Goal: Transaction & Acquisition: Purchase product/service

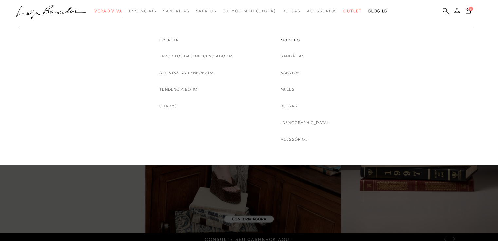
click at [122, 13] on link "Verão Viva" at bounding box center [108, 11] width 28 height 12
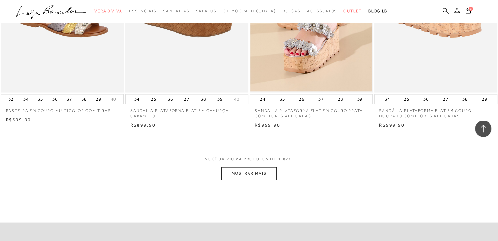
scroll to position [1308, 0]
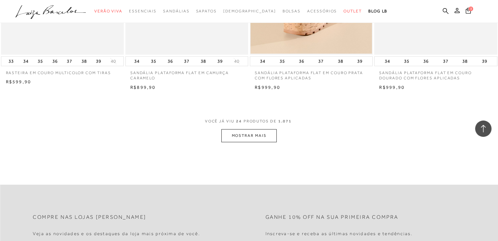
click at [246, 139] on button "MOSTRAR MAIS" at bounding box center [248, 136] width 55 height 13
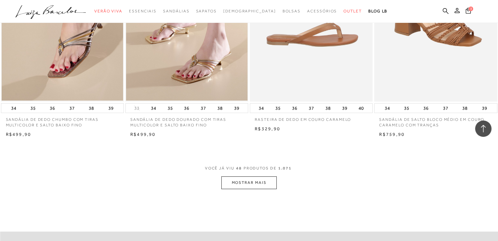
scroll to position [2584, 0]
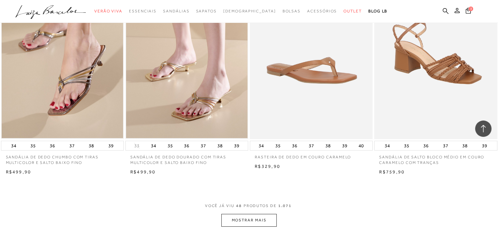
click at [234, 219] on button "MOSTRAR MAIS" at bounding box center [248, 220] width 55 height 13
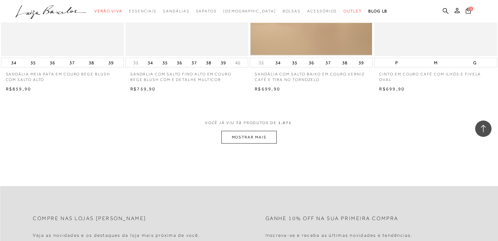
scroll to position [4056, 0]
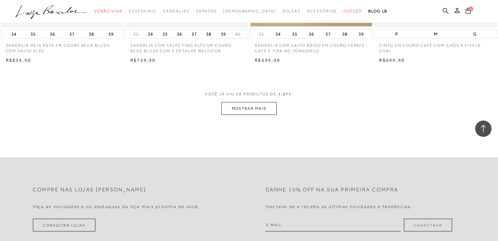
click at [231, 108] on button "MOSTRAR MAIS" at bounding box center [248, 108] width 55 height 13
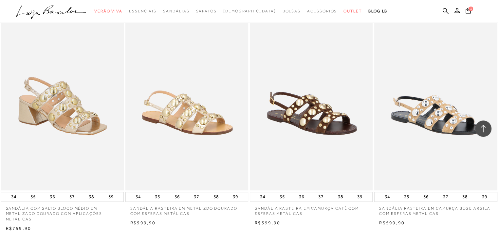
scroll to position [5365, 0]
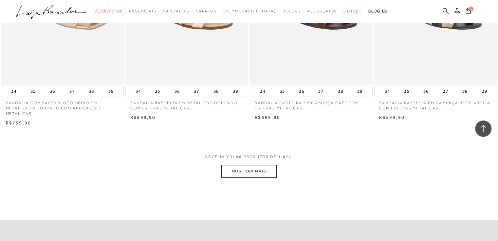
click at [231, 170] on button "MOSTRAR MAIS" at bounding box center [248, 171] width 55 height 13
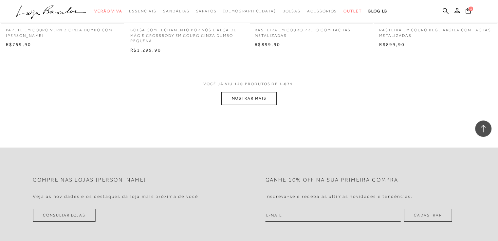
scroll to position [6804, 0]
click at [230, 97] on button "MOSTRAR MAIS" at bounding box center [248, 98] width 55 height 13
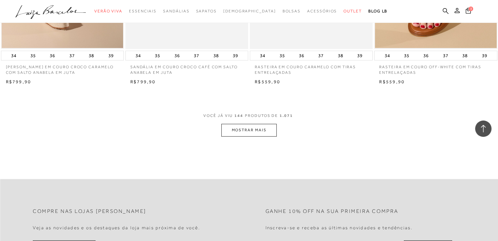
scroll to position [8145, 0]
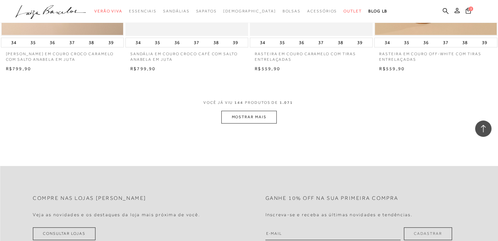
click at [251, 116] on button "MOSTRAR MAIS" at bounding box center [248, 117] width 55 height 13
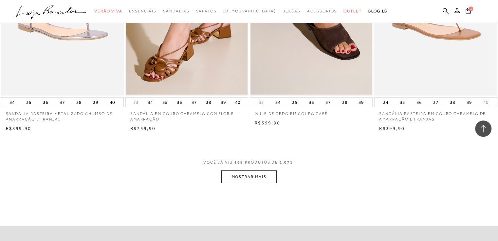
scroll to position [9486, 0]
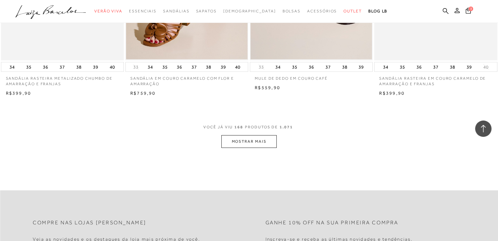
click at [267, 139] on button "MOSTRAR MAIS" at bounding box center [248, 141] width 55 height 13
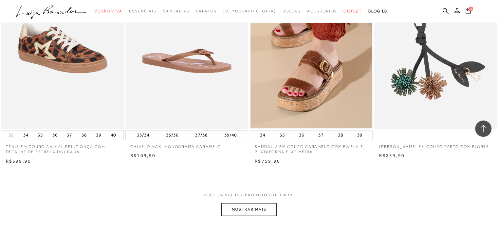
scroll to position [10893, 0]
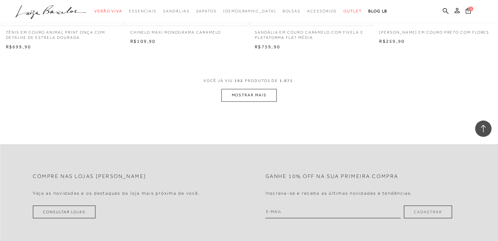
click at [269, 91] on button "MOSTRAR MAIS" at bounding box center [248, 95] width 55 height 13
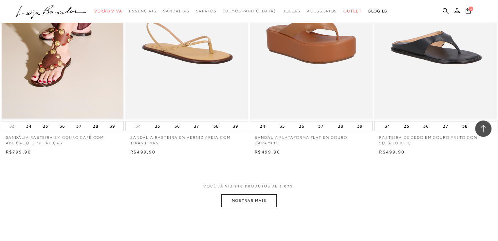
scroll to position [12234, 0]
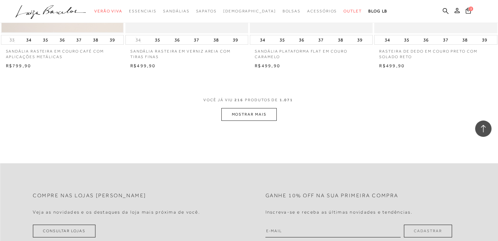
click at [250, 113] on button "MOSTRAR MAIS" at bounding box center [248, 114] width 55 height 13
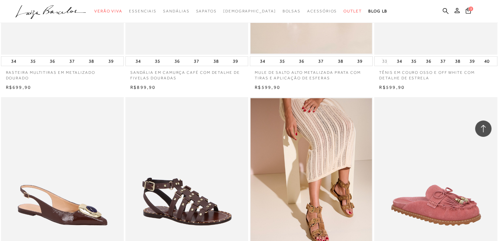
scroll to position [13510, 0]
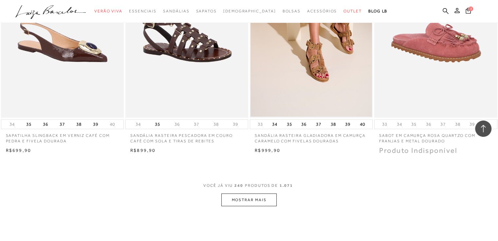
click at [236, 202] on button "MOSTRAR MAIS" at bounding box center [248, 200] width 55 height 13
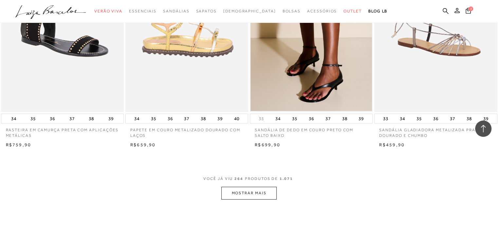
scroll to position [14949, 0]
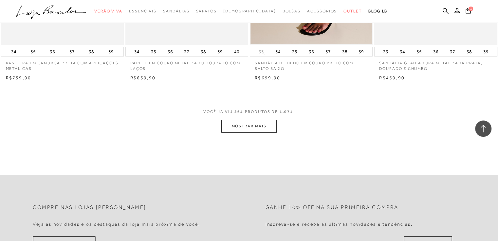
click at [250, 124] on button "MOSTRAR MAIS" at bounding box center [248, 126] width 55 height 13
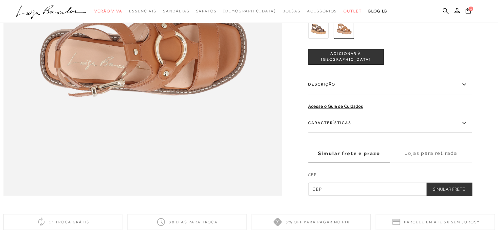
scroll to position [622, 0]
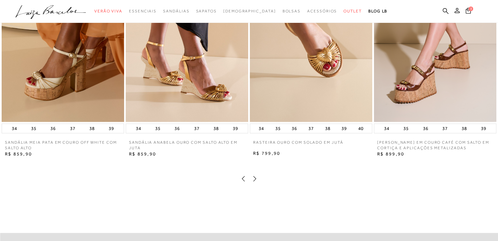
scroll to position [818, 0]
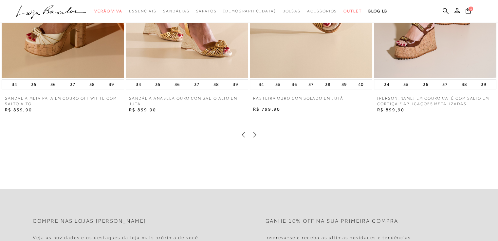
click at [254, 138] on icon at bounding box center [254, 134] width 7 height 7
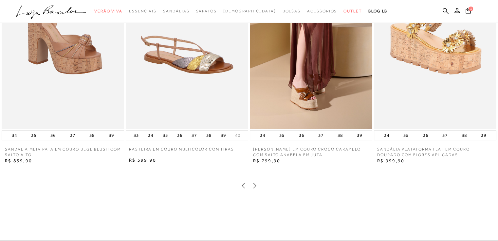
scroll to position [752, 0]
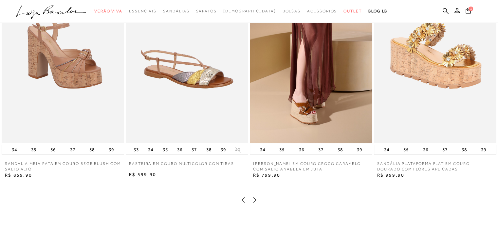
click at [253, 203] on icon at bounding box center [254, 200] width 7 height 7
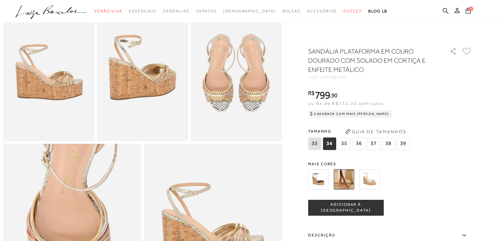
scroll to position [164, 0]
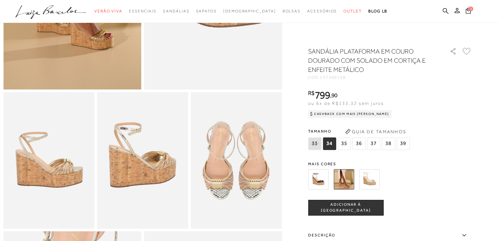
click at [357, 144] on span "36" at bounding box center [358, 144] width 13 height 12
click at [335, 210] on span "ADICIONAR À SACOLA" at bounding box center [345, 207] width 75 height 11
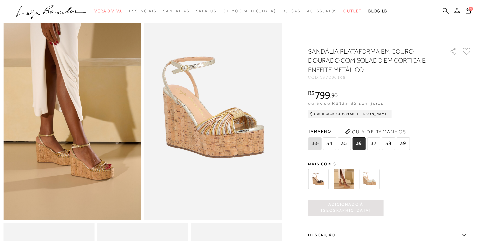
scroll to position [0, 0]
click at [471, 11] on span "4" at bounding box center [470, 8] width 5 height 5
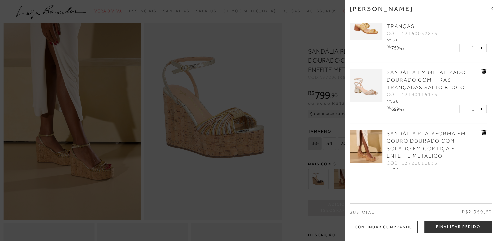
scroll to position [1, 0]
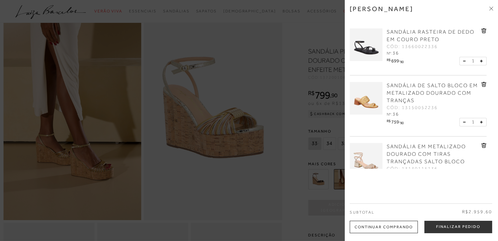
click at [410, 87] on span "SANDÁLIA DE SALTO BLOCO EM METALIZADO DOURADO COM TRANÇAS" at bounding box center [431, 93] width 91 height 21
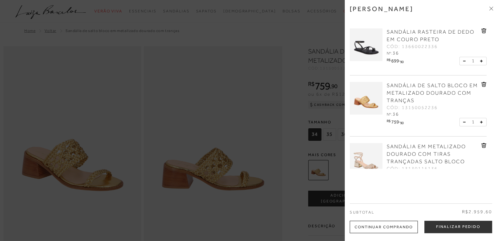
click at [293, 84] on div at bounding box center [249, 120] width 498 height 241
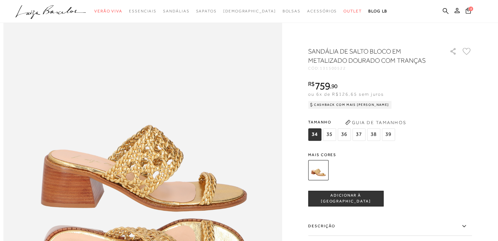
scroll to position [589, 0]
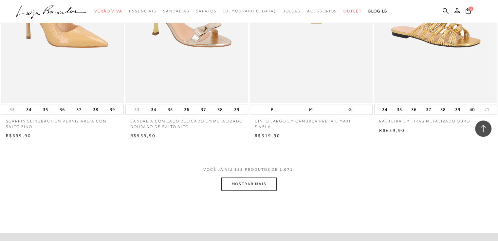
scroll to position [16356, 0]
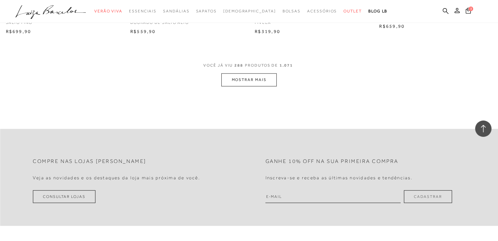
click at [266, 77] on button "MOSTRAR MAIS" at bounding box center [248, 80] width 55 height 13
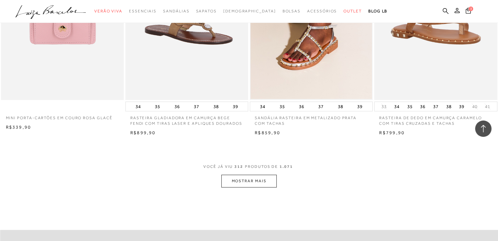
scroll to position [17664, 0]
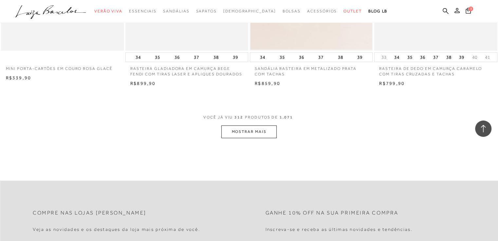
click at [237, 126] on button "MOSTRAR MAIS" at bounding box center [248, 132] width 55 height 13
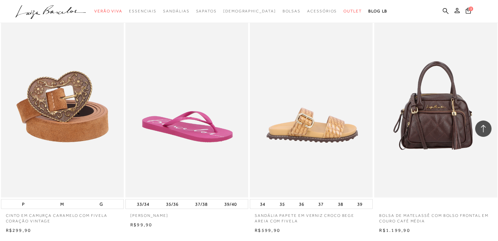
scroll to position [19005, 0]
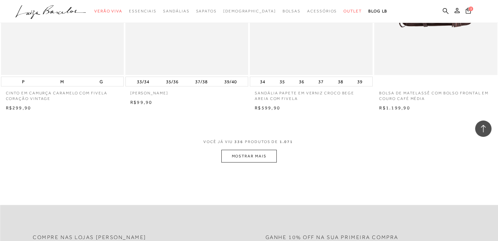
click at [274, 150] on button "MOSTRAR MAIS" at bounding box center [248, 156] width 55 height 13
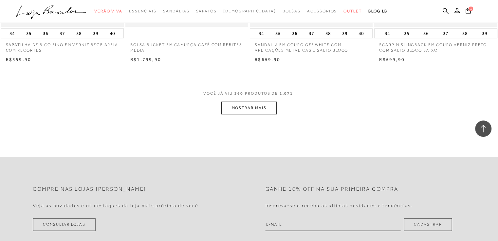
scroll to position [20445, 0]
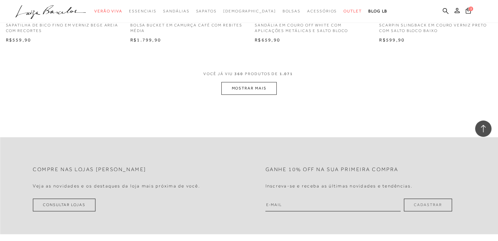
click at [256, 82] on button "MOSTRAR MAIS" at bounding box center [248, 88] width 55 height 13
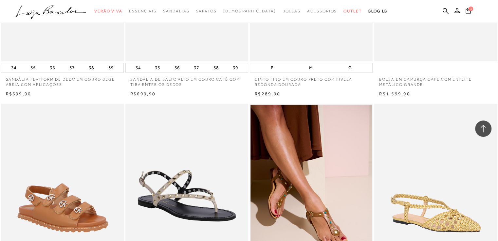
scroll to position [21688, 0]
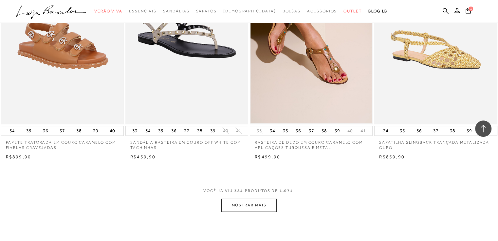
click at [259, 199] on button "MOSTRAR MAIS" at bounding box center [248, 205] width 55 height 13
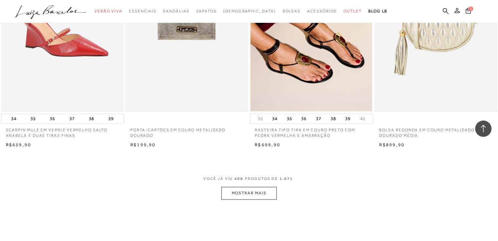
scroll to position [23061, 0]
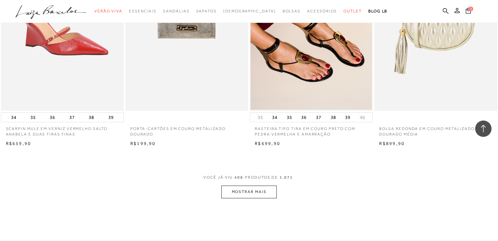
click at [254, 186] on button "MOSTRAR MAIS" at bounding box center [248, 192] width 55 height 13
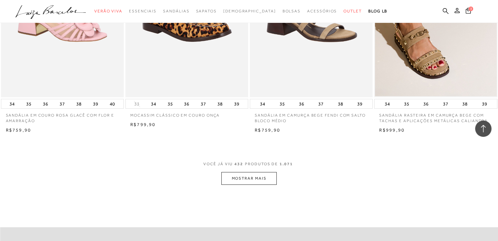
scroll to position [24435, 0]
click at [247, 172] on button "MOSTRAR MAIS" at bounding box center [248, 178] width 55 height 13
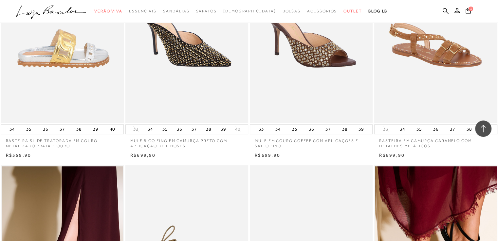
scroll to position [25253, 0]
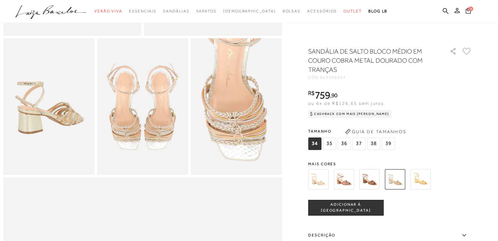
scroll to position [229, 0]
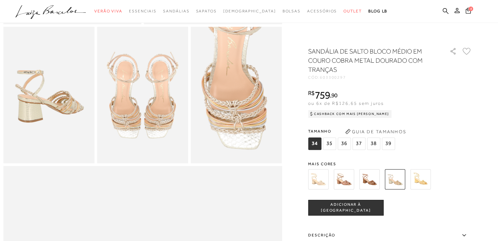
click at [420, 178] on img at bounding box center [420, 179] width 20 height 20
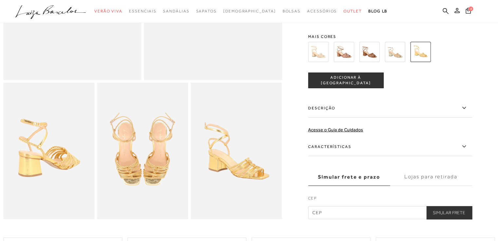
scroll to position [98, 0]
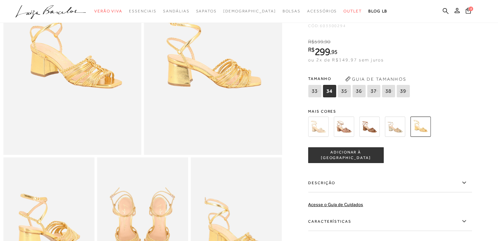
click at [397, 132] on img at bounding box center [394, 127] width 20 height 20
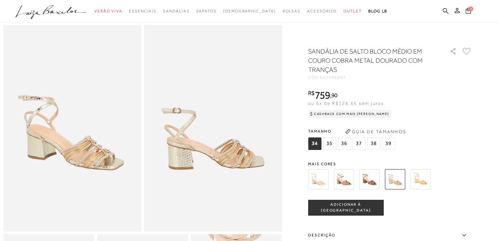
scroll to position [33, 0]
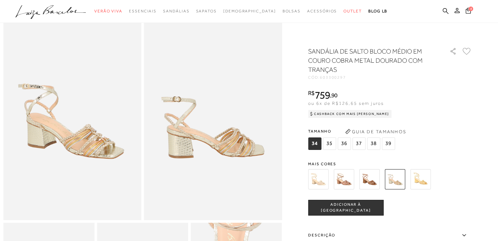
click at [373, 178] on img at bounding box center [369, 179] width 20 height 20
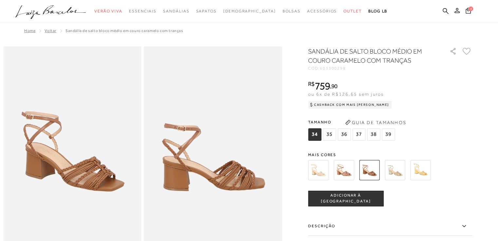
click at [343, 170] on img at bounding box center [343, 170] width 20 height 20
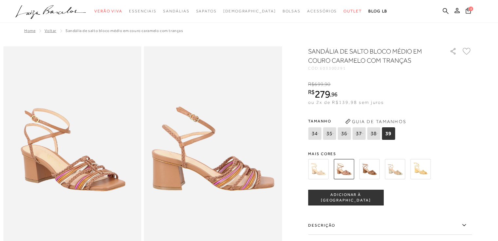
drag, startPoint x: 317, startPoint y: 146, endPoint x: 317, endPoint y: 163, distance: 17.7
click at [316, 146] on div "SANDÁLIA DE SALTO BLOCO MÉDIO EM COURO CARAMELO COM TRANÇAS CÓD: 603300291 × É …" at bounding box center [390, 192] width 164 height 290
click at [317, 163] on img at bounding box center [318, 169] width 20 height 20
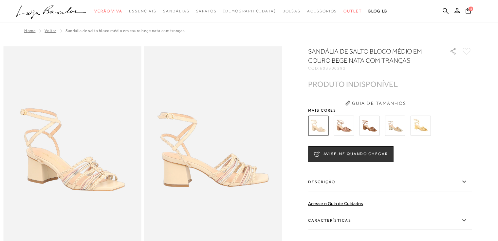
click at [392, 125] on img at bounding box center [394, 126] width 20 height 20
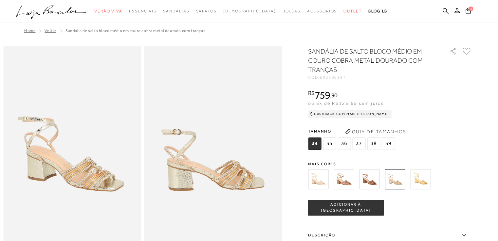
click at [345, 146] on span "36" at bounding box center [343, 144] width 13 height 12
click at [337, 209] on span "ADICIONAR À [GEOGRAPHIC_DATA]" at bounding box center [345, 207] width 75 height 11
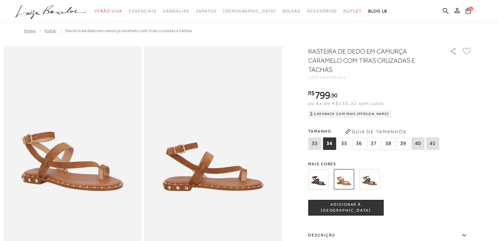
click at [320, 181] on img at bounding box center [318, 179] width 20 height 20
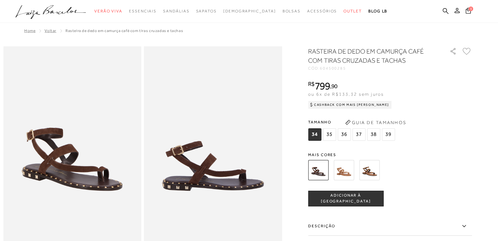
click at [347, 165] on img at bounding box center [343, 170] width 20 height 20
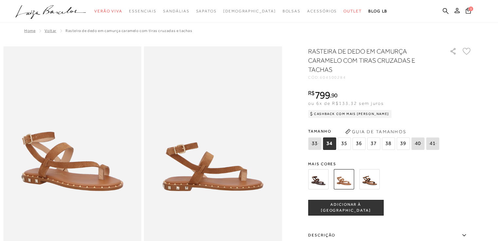
click at [367, 175] on img at bounding box center [369, 179] width 20 height 20
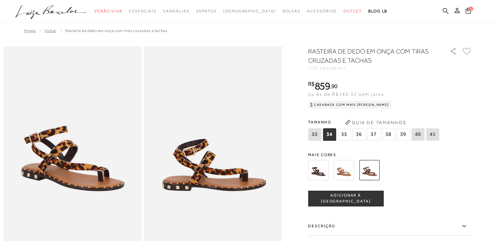
click at [323, 171] on img at bounding box center [318, 170] width 20 height 20
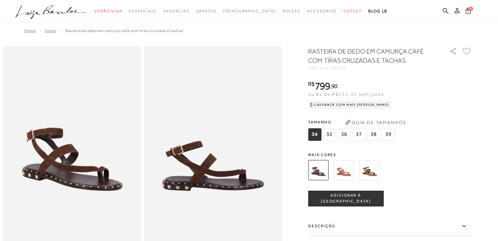
drag, startPoint x: 348, startPoint y: 136, endPoint x: 346, endPoint y: 153, distance: 17.5
click at [348, 136] on span "36" at bounding box center [343, 135] width 13 height 12
click at [340, 202] on button "ADICIONAR À [GEOGRAPHIC_DATA]" at bounding box center [345, 199] width 75 height 16
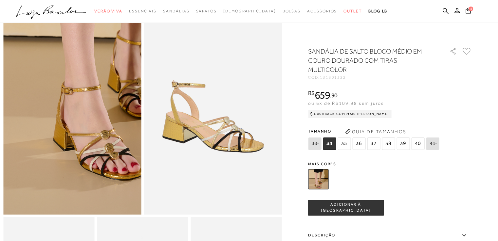
scroll to position [65, 0]
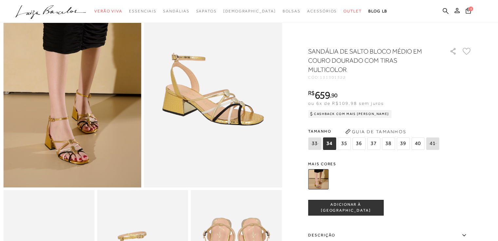
click at [359, 144] on span "36" at bounding box center [358, 144] width 13 height 12
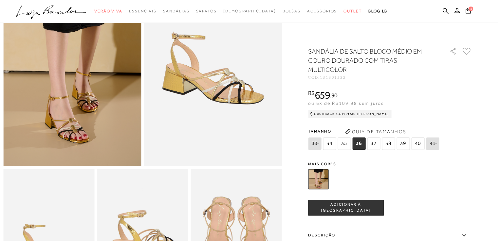
scroll to position [98, 0]
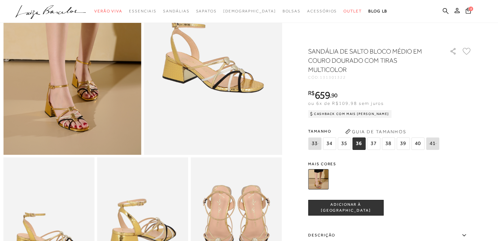
click at [348, 206] on span "ADICIONAR À [GEOGRAPHIC_DATA]" at bounding box center [345, 207] width 75 height 11
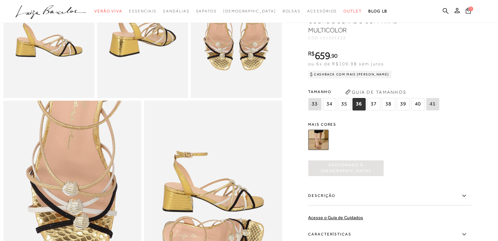
scroll to position [0, 0]
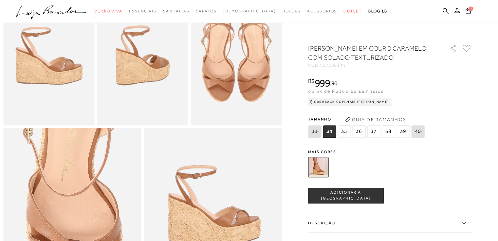
scroll to position [229, 0]
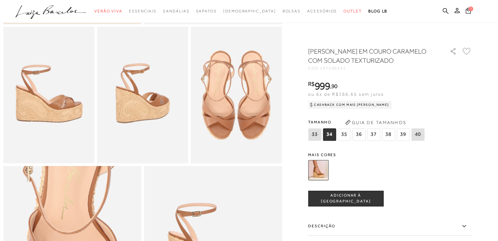
click at [358, 134] on span "36" at bounding box center [358, 135] width 13 height 12
click at [353, 206] on button "ADICIONAR À [GEOGRAPHIC_DATA]" at bounding box center [345, 199] width 75 height 16
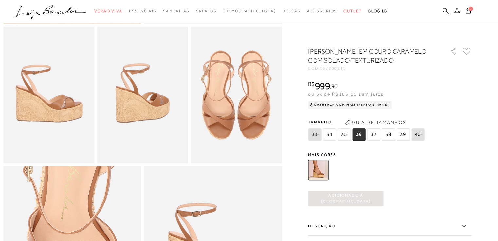
click at [351, 201] on span "Adicionado à [GEOGRAPHIC_DATA]" at bounding box center [345, 198] width 75 height 11
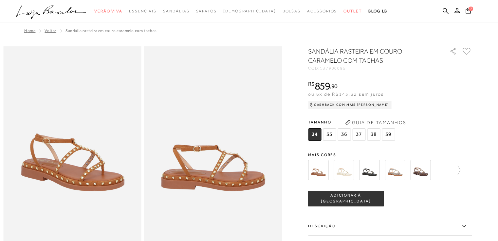
click at [398, 168] on img at bounding box center [394, 170] width 20 height 20
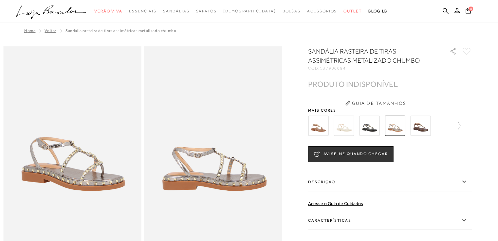
click at [376, 120] on img at bounding box center [369, 126] width 20 height 20
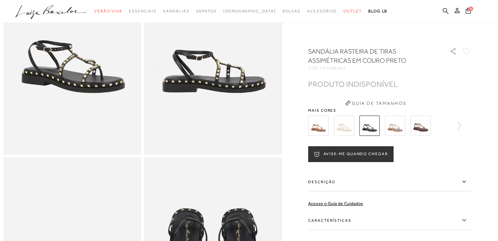
scroll to position [98, 0]
click at [345, 126] on img at bounding box center [343, 126] width 20 height 20
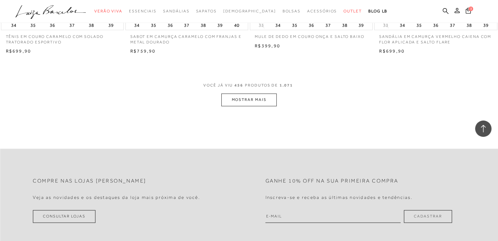
scroll to position [25875, 0]
click at [258, 93] on button "MOSTRAR MAIS" at bounding box center [248, 99] width 55 height 13
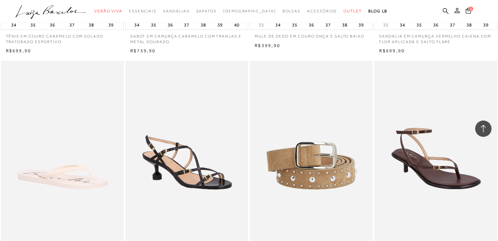
click at [244, 89] on img at bounding box center [187, 153] width 122 height 184
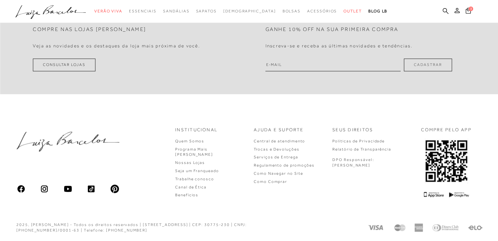
scroll to position [215, 0]
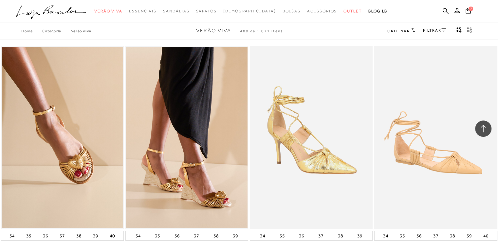
scroll to position [26782, 0]
